Goal: Find specific page/section: Find specific page/section

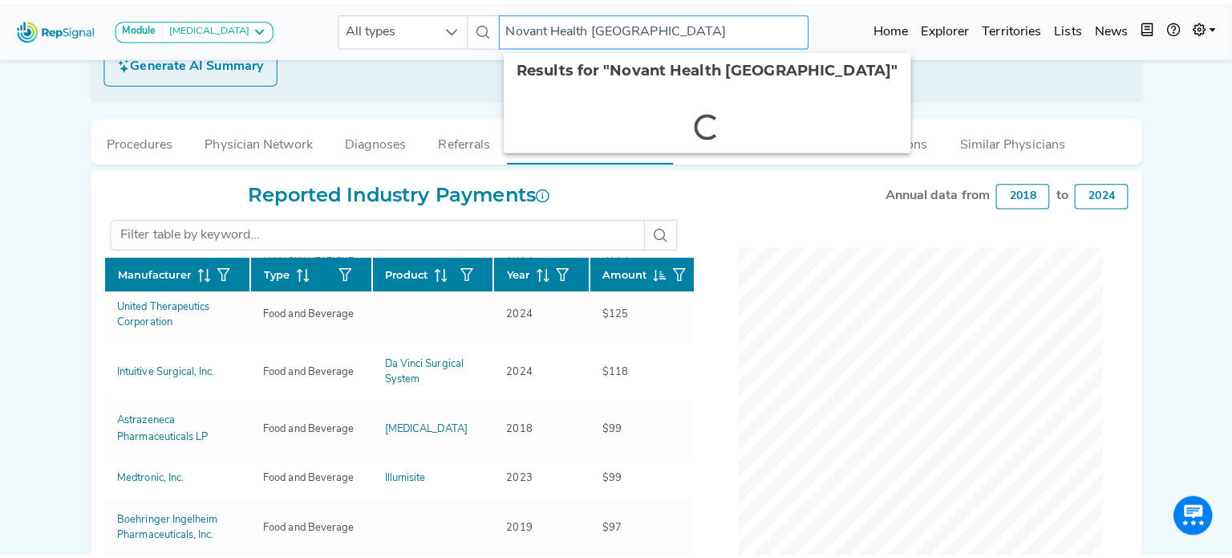
scroll to position [340, 0]
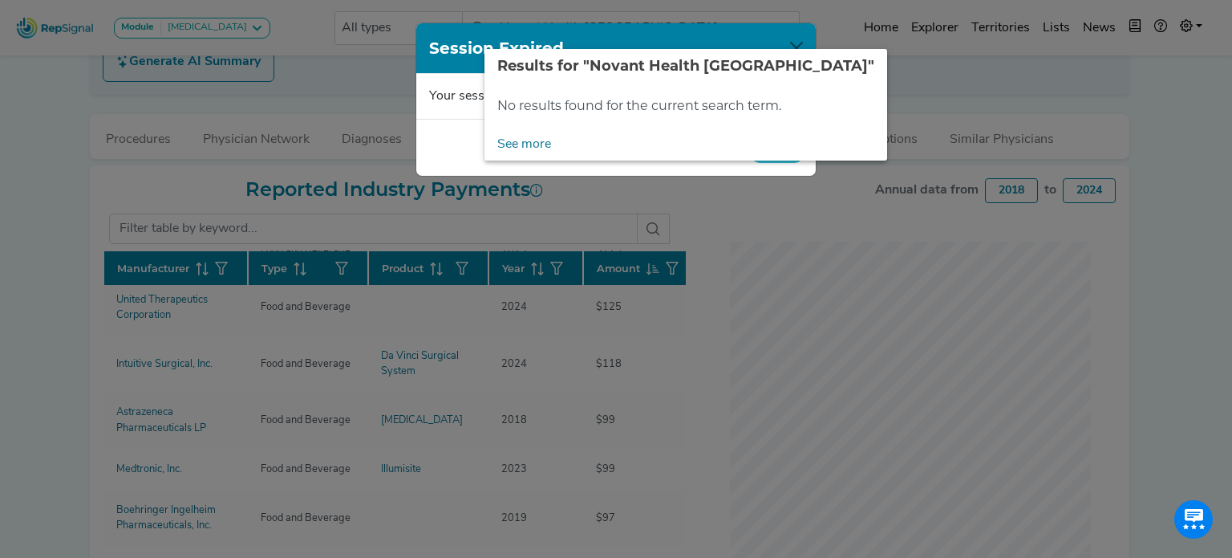
drag, startPoint x: 725, startPoint y: 31, endPoint x: 343, endPoint y: -14, distance: 384.6
click at [343, 0] on html "Module [MEDICAL_DATA] [MEDICAL_DATA] Disposable Bronchoscope SBRT SPE TTNA [MED…" at bounding box center [616, 221] width 1232 height 1122
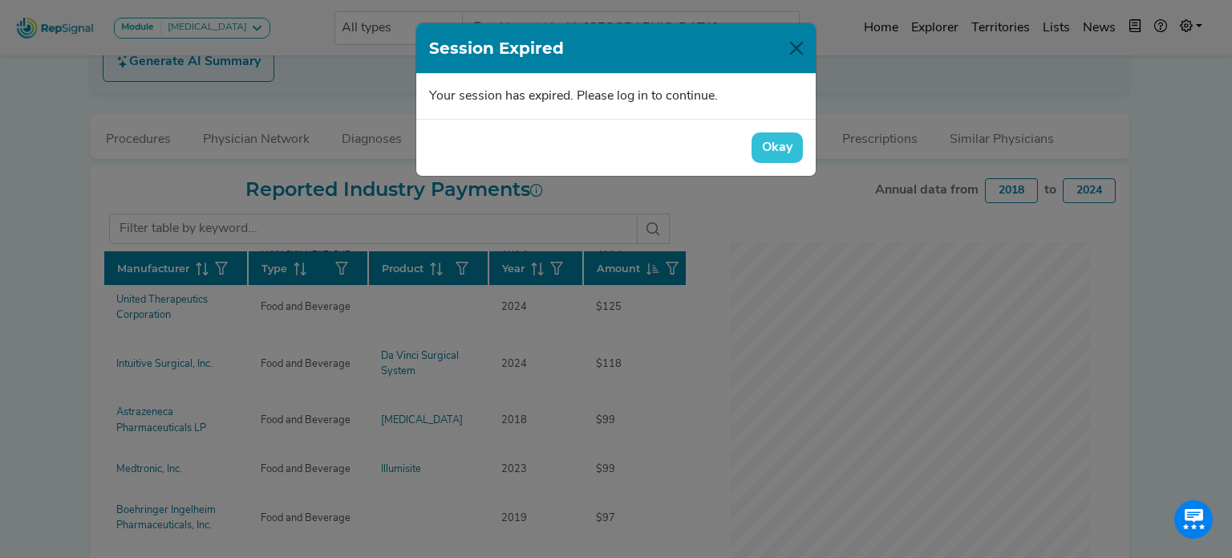
click at [773, 152] on button "Okay" at bounding box center [777, 147] width 51 height 30
